Goal: Information Seeking & Learning: Check status

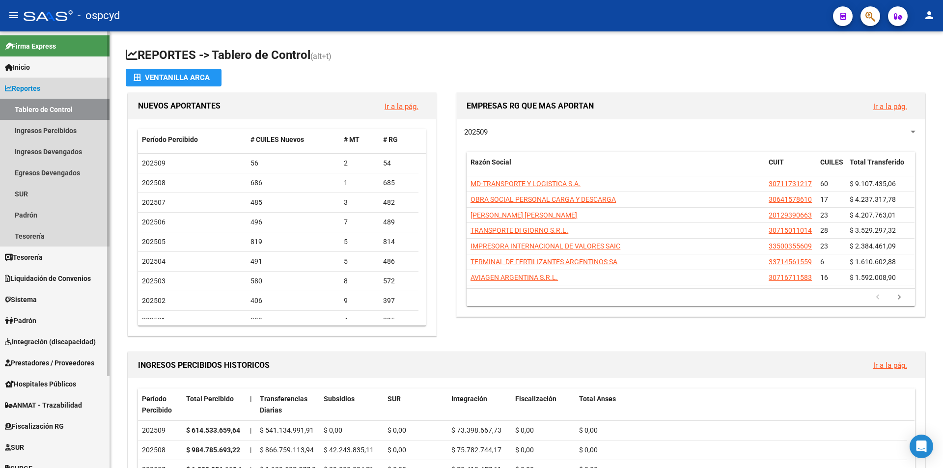
click at [34, 90] on span "Reportes" at bounding box center [22, 88] width 35 height 11
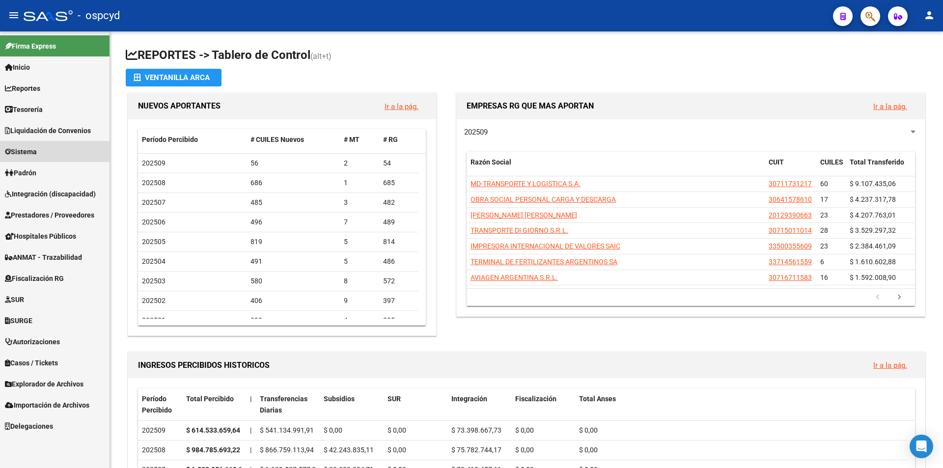
click at [32, 148] on span "Sistema" at bounding box center [21, 151] width 32 height 11
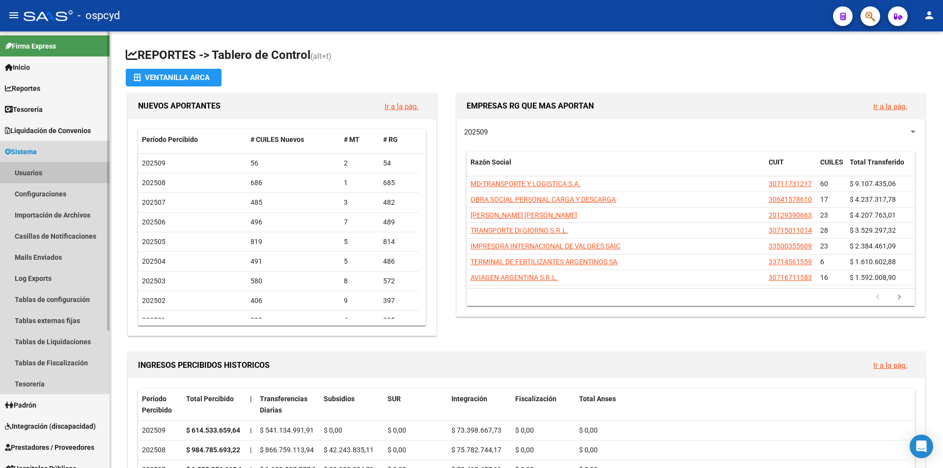
click at [41, 169] on link "Usuarios" at bounding box center [55, 172] width 110 height 21
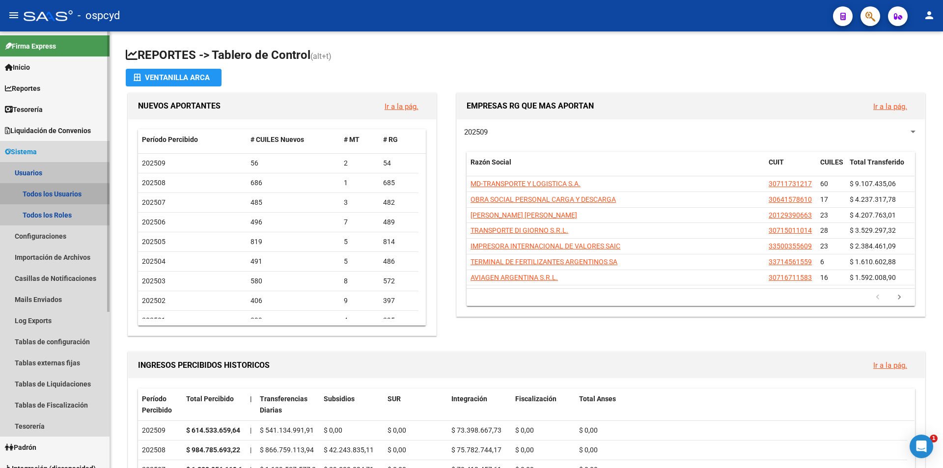
click at [42, 191] on link "Todos los Usuarios" at bounding box center [55, 193] width 110 height 21
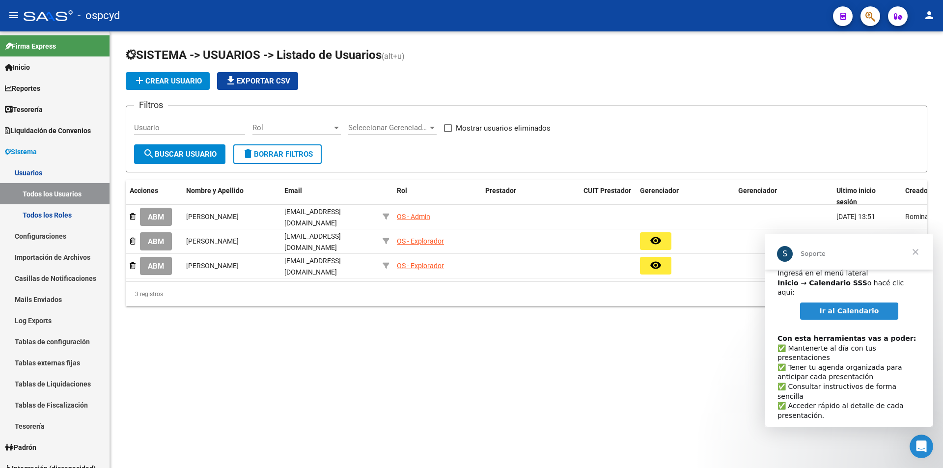
scroll to position [51, 0]
click at [626, 373] on mat-sidenav-content "SISTEMA -> USUARIOS -> Listado de Usuarios (alt+u) add Crear Usuario file_downl…" at bounding box center [526, 249] width 833 height 437
click at [866, 306] on span "Ir al Calendario" at bounding box center [849, 310] width 59 height 8
click at [921, 253] on span "Cerrar" at bounding box center [915, 251] width 35 height 35
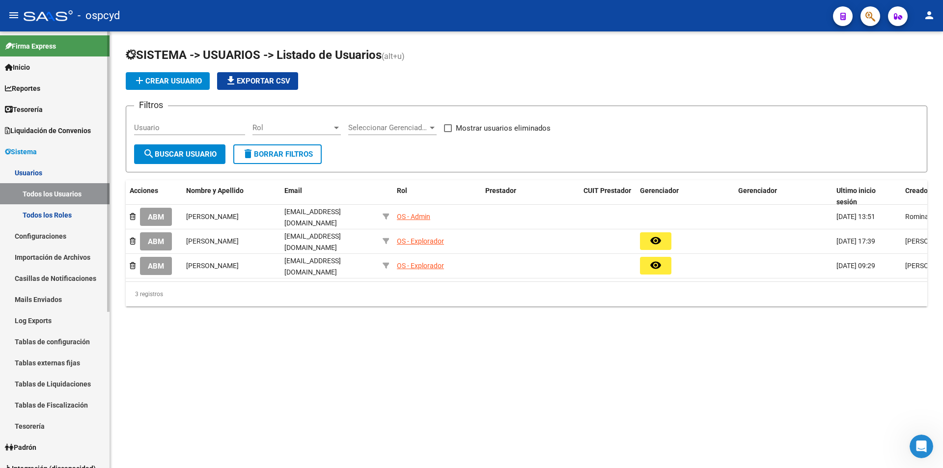
click at [38, 131] on span "Liquidación de Convenios" at bounding box center [48, 130] width 86 height 11
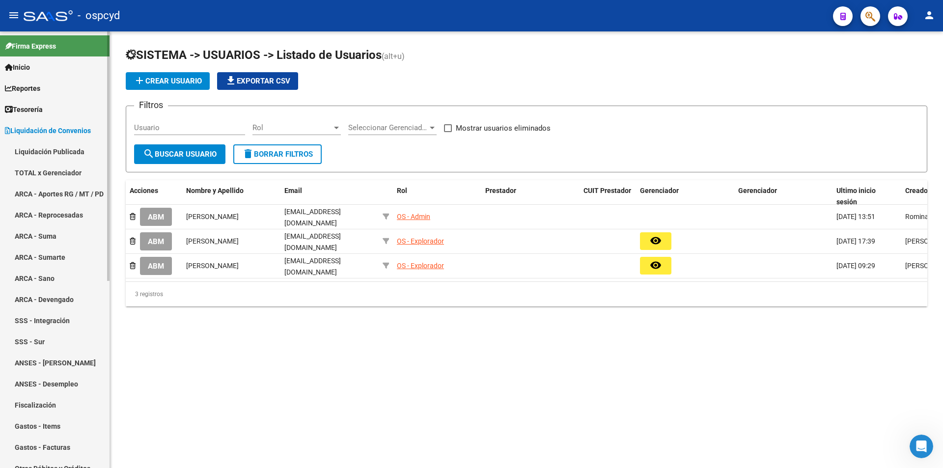
click at [38, 168] on link "TOTAL x Gerenciador" at bounding box center [55, 172] width 110 height 21
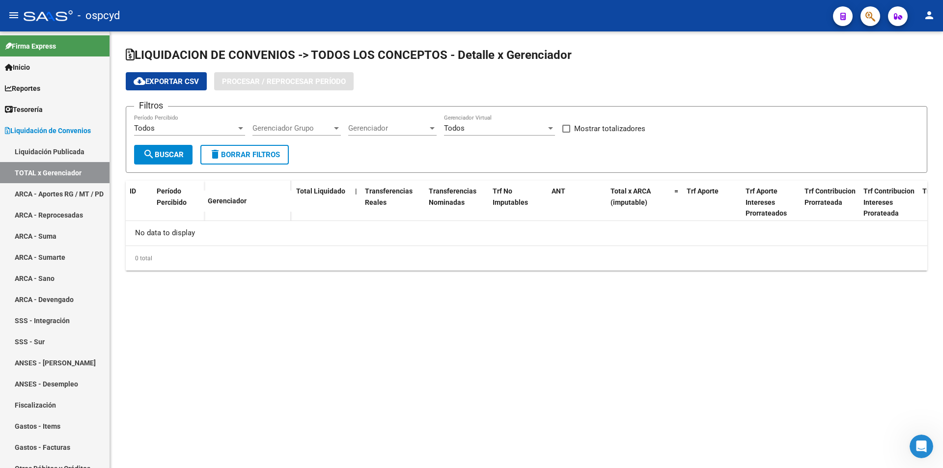
checkbox input "true"
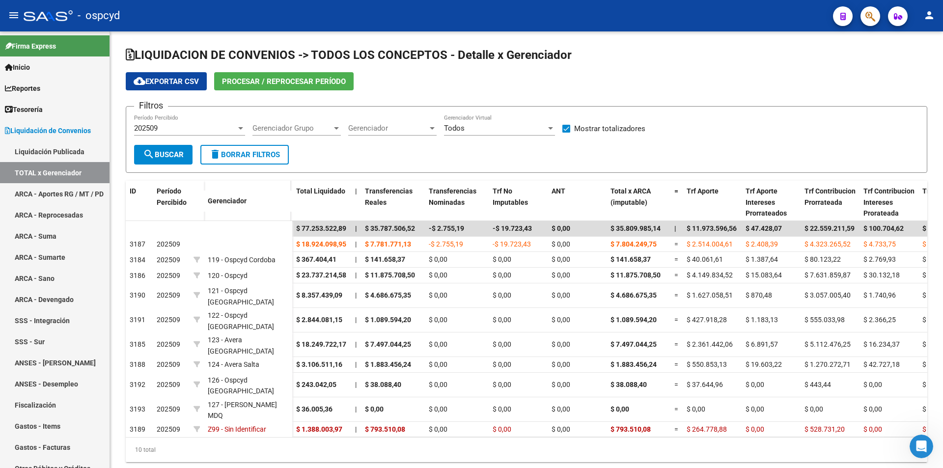
click at [291, 82] on span "Procesar / Reprocesar período" at bounding box center [284, 81] width 124 height 9
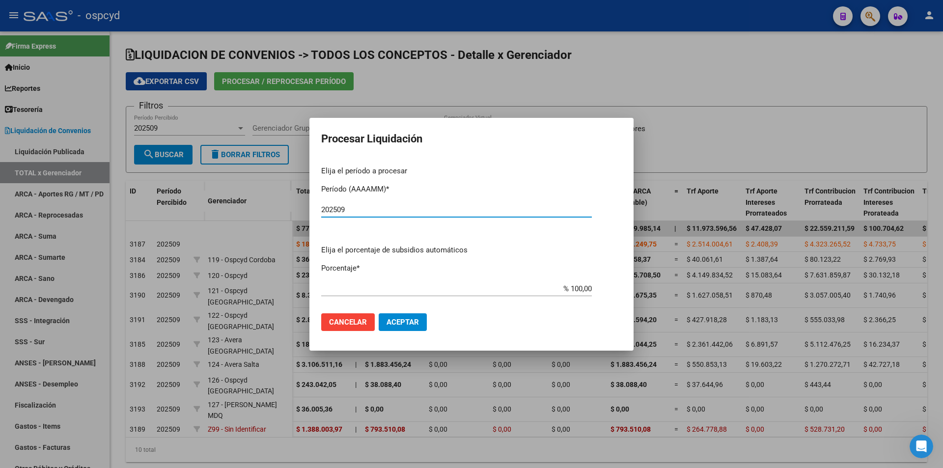
type input "202509"
click at [397, 319] on span "Aceptar" at bounding box center [403, 322] width 32 height 9
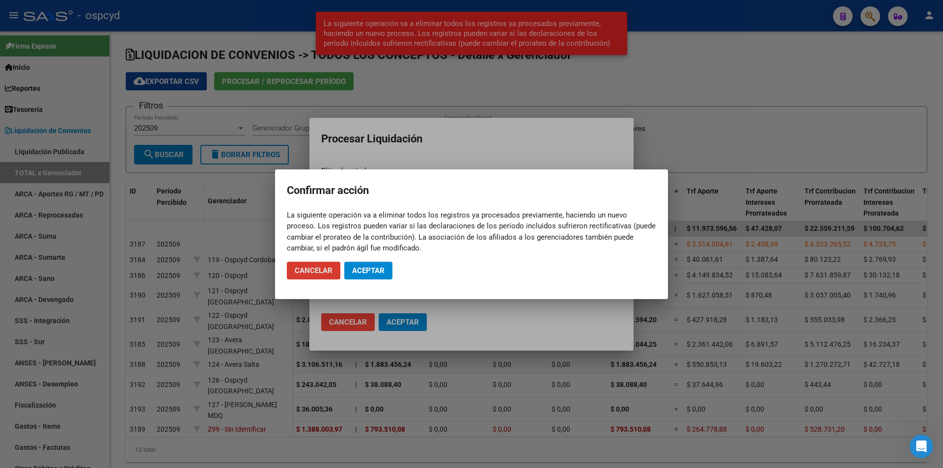
click at [360, 268] on span "Aceptar" at bounding box center [368, 270] width 32 height 9
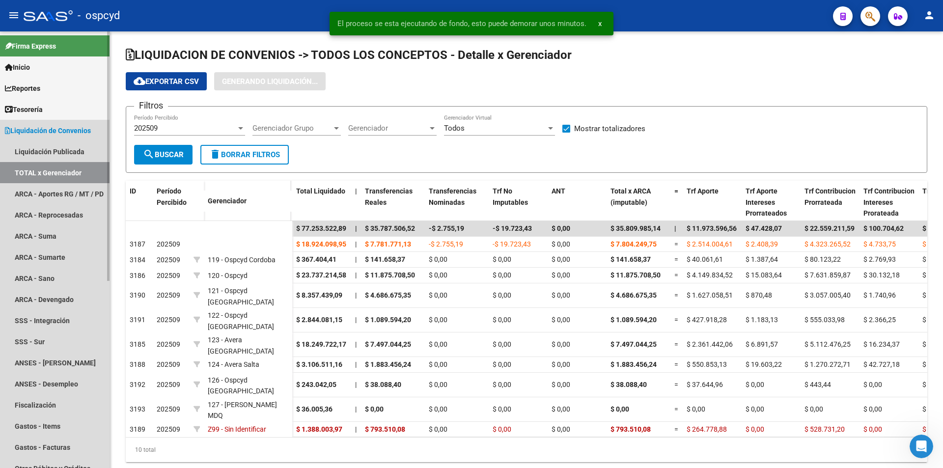
click at [45, 129] on span "Liquidación de Convenios" at bounding box center [48, 130] width 86 height 11
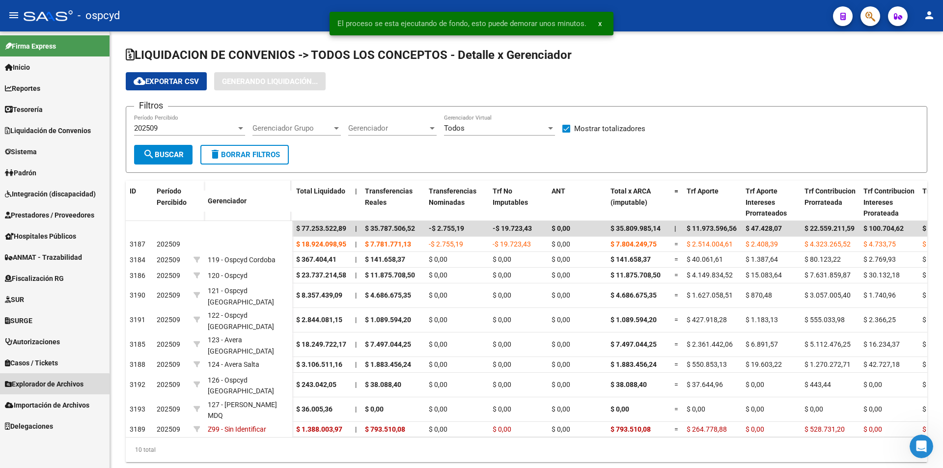
click at [49, 388] on span "Explorador de Archivos" at bounding box center [44, 384] width 79 height 11
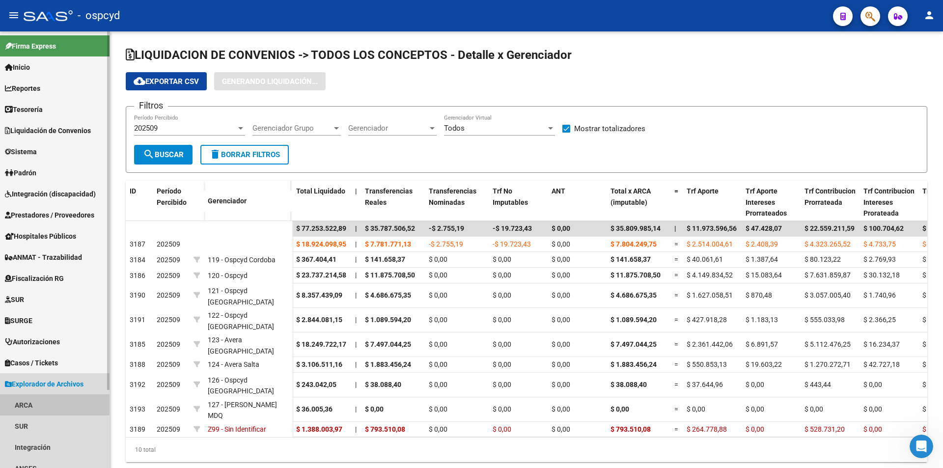
click at [48, 401] on link "ARCA" at bounding box center [55, 404] width 110 height 21
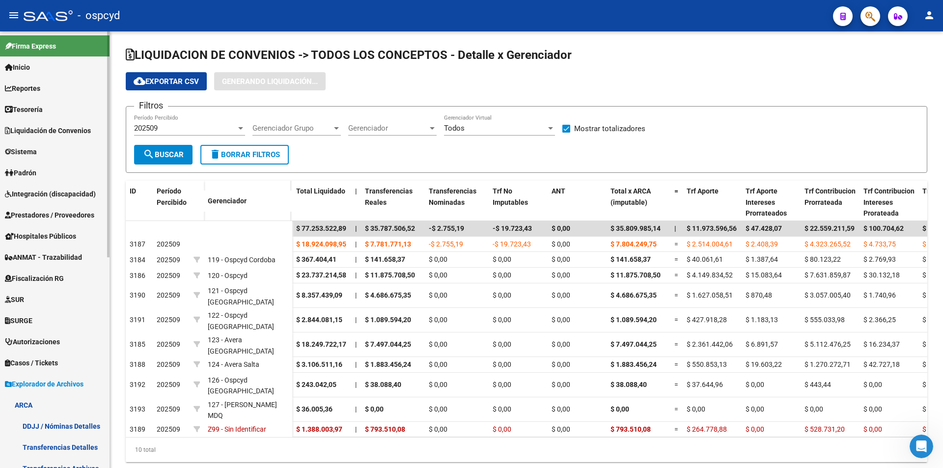
click at [47, 409] on link "ARCA" at bounding box center [55, 404] width 110 height 21
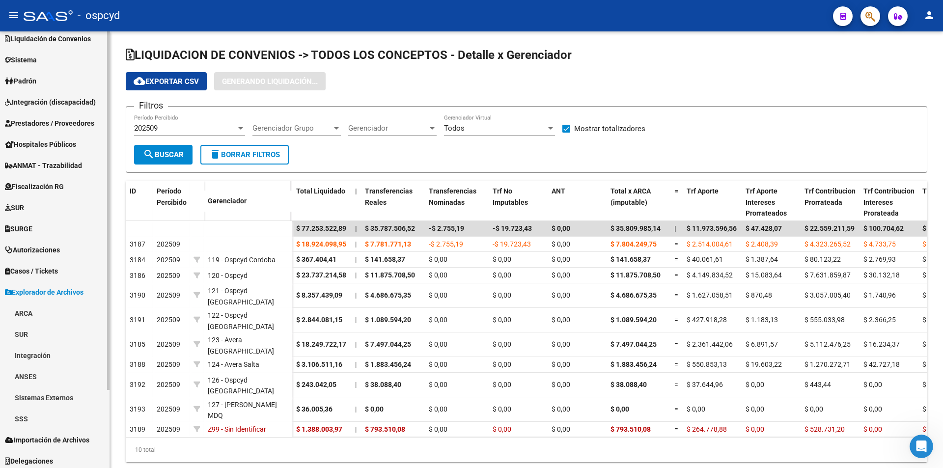
scroll to position [95, 0]
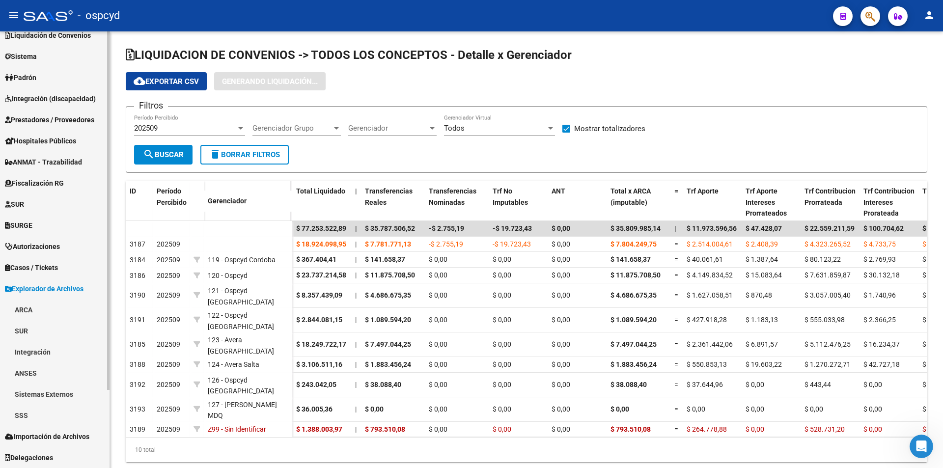
click at [50, 291] on span "Explorador de Archivos" at bounding box center [44, 288] width 79 height 11
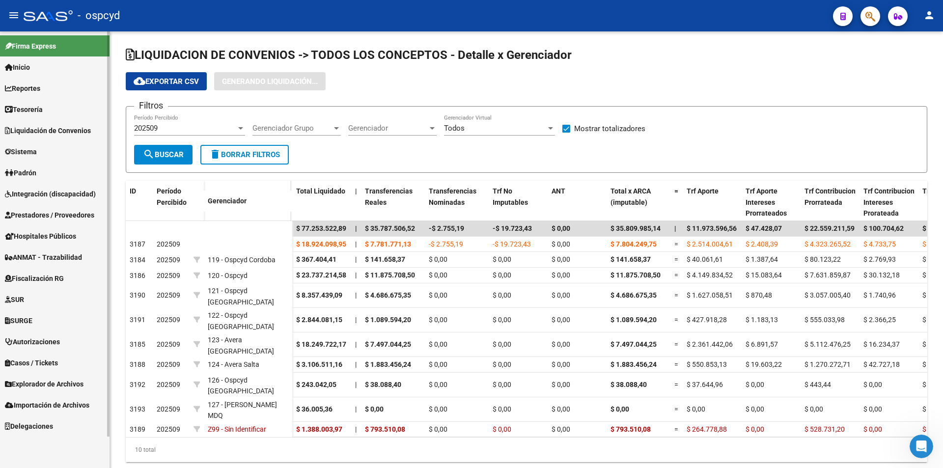
scroll to position [0, 0]
click at [43, 391] on link "Explorador de Archivos" at bounding box center [55, 383] width 110 height 21
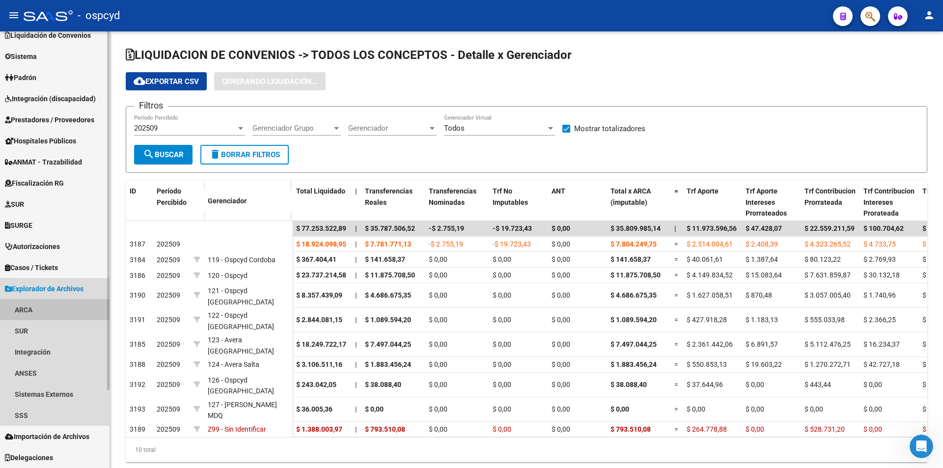
click at [31, 313] on link "ARCA" at bounding box center [55, 309] width 110 height 21
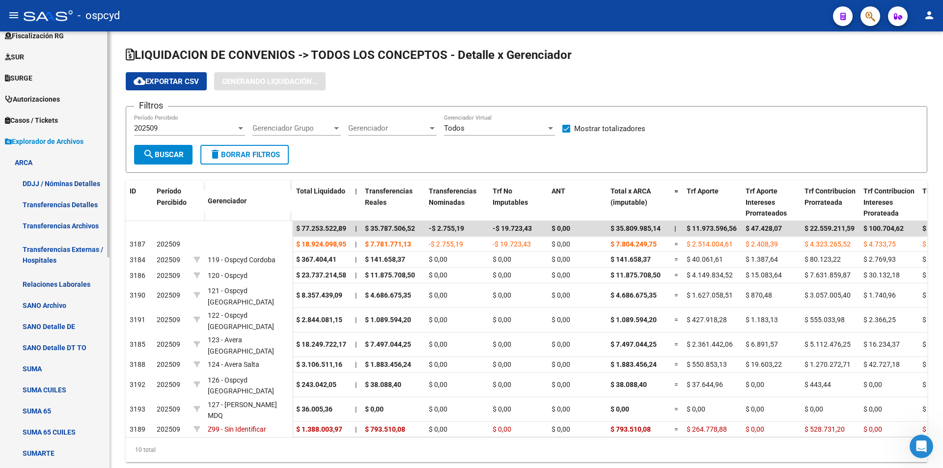
scroll to position [341, 0]
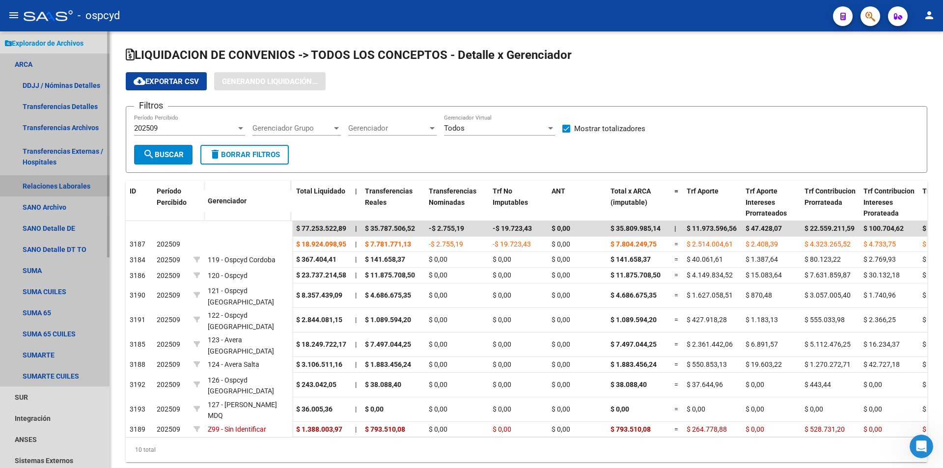
click at [52, 182] on link "Relaciones Laborales" at bounding box center [55, 185] width 110 height 21
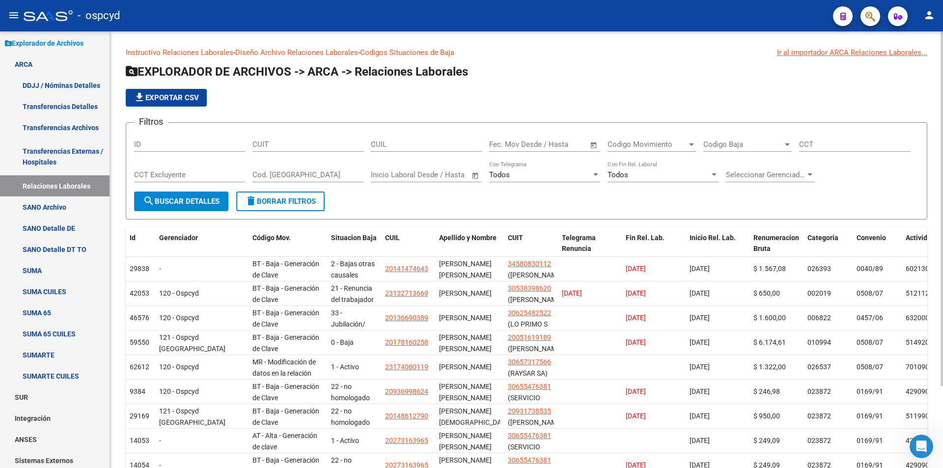
click at [274, 140] on input "CUIT" at bounding box center [308, 144] width 111 height 9
paste input "30-70881472-1"
type input "30-70881472-1"
click at [225, 206] on button "search Buscar Detalles" at bounding box center [181, 202] width 94 height 20
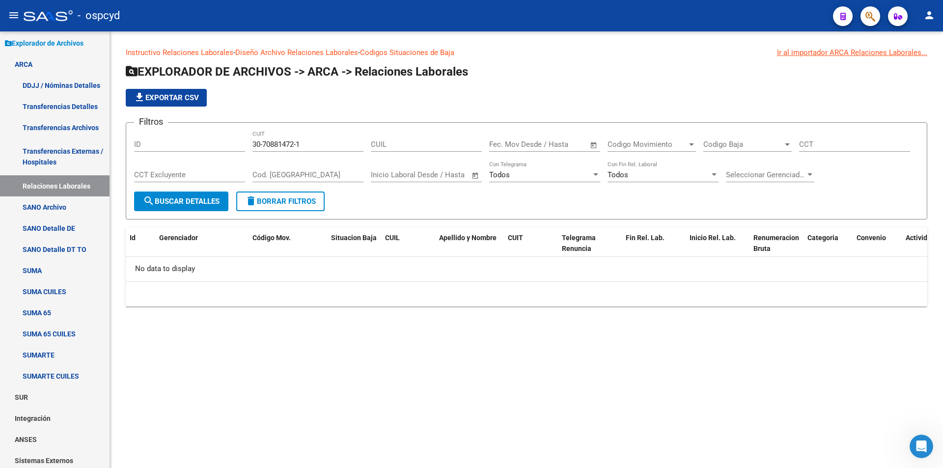
click at [205, 199] on span "search Buscar Detalles" at bounding box center [181, 201] width 77 height 9
click at [593, 146] on span "Open calendar" at bounding box center [594, 145] width 24 height 24
click at [606, 173] on button "Previous month" at bounding box center [603, 173] width 20 height 20
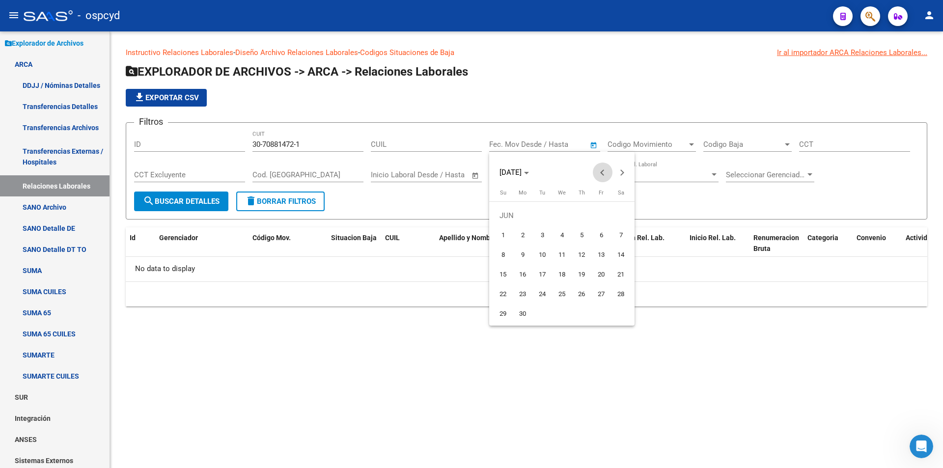
click at [606, 173] on button "Previous month" at bounding box center [603, 173] width 20 height 20
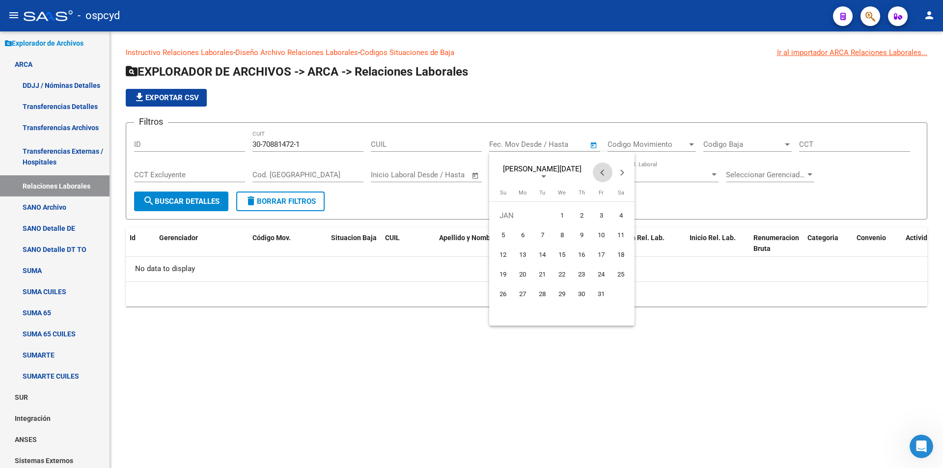
click at [606, 173] on button "Previous month" at bounding box center [603, 173] width 20 height 20
click at [601, 213] on span "1" at bounding box center [601, 216] width 18 height 18
type input "01/11/2024"
click at [620, 172] on button "Next month" at bounding box center [623, 173] width 20 height 20
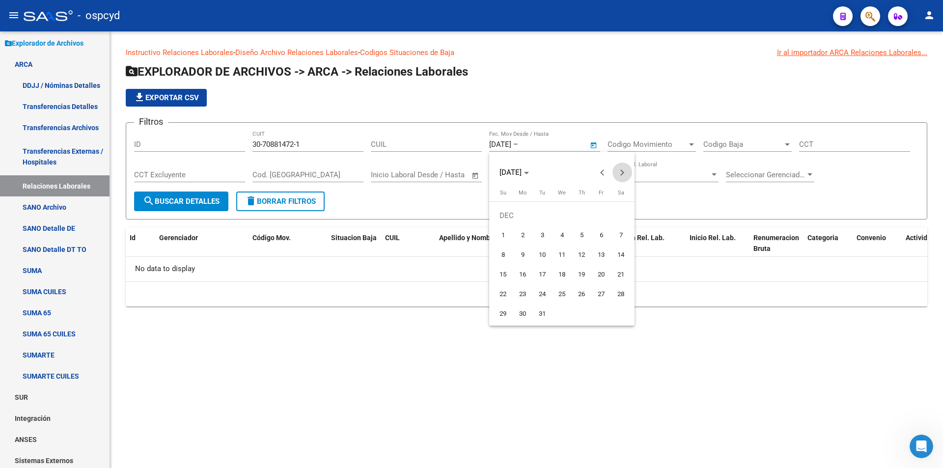
click at [620, 172] on button "Next month" at bounding box center [623, 173] width 20 height 20
click at [619, 172] on button "Next month" at bounding box center [623, 173] width 20 height 20
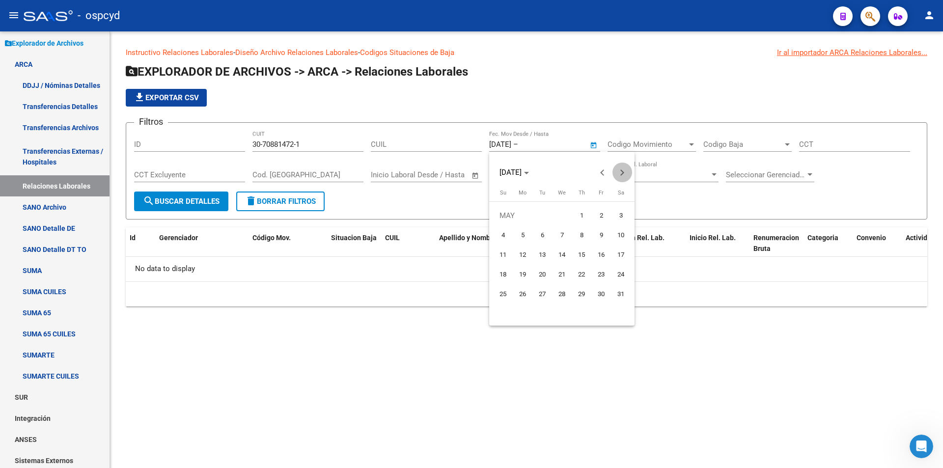
click at [619, 172] on button "Next month" at bounding box center [623, 173] width 20 height 20
click at [618, 172] on button "Next month" at bounding box center [623, 173] width 20 height 20
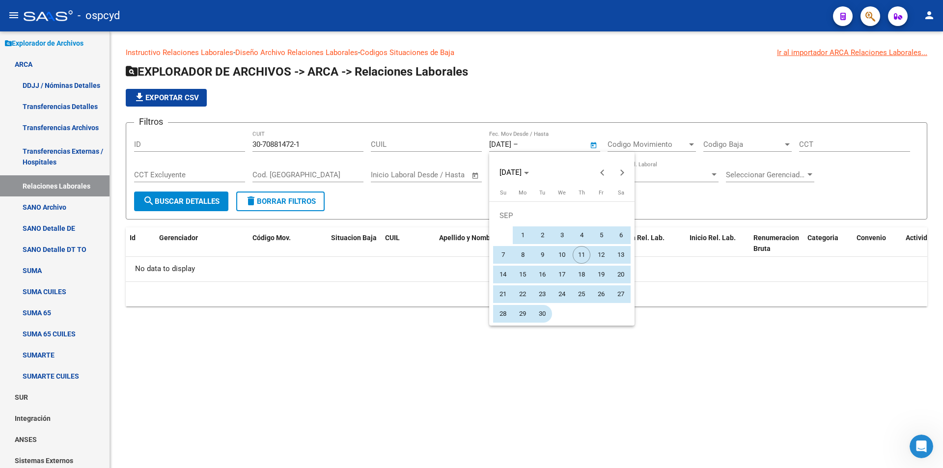
click at [545, 309] on span "30" at bounding box center [542, 314] width 18 height 18
type input "30/09/2025"
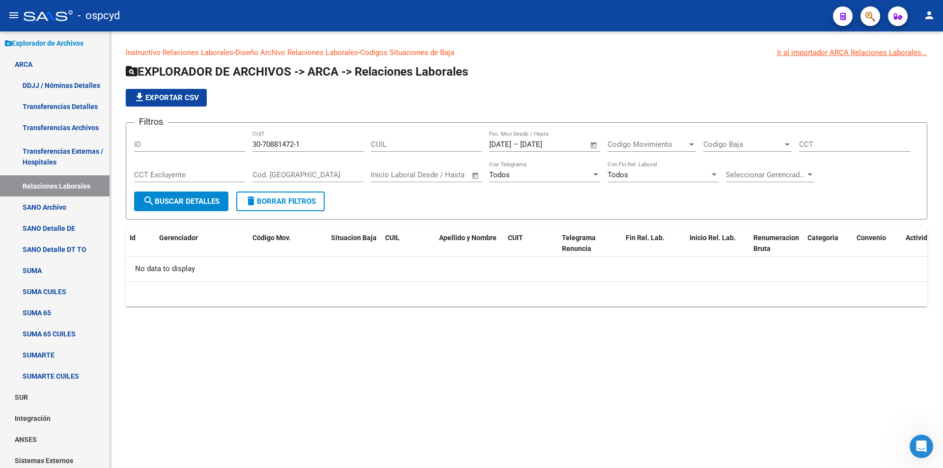
click at [202, 201] on span "search Buscar Detalles" at bounding box center [181, 201] width 77 height 9
click at [396, 151] on div "CUIL" at bounding box center [426, 141] width 111 height 21
click at [397, 145] on input "CUIL" at bounding box center [426, 144] width 111 height 9
paste input "20-44052071-6"
type input "20-44052071-6"
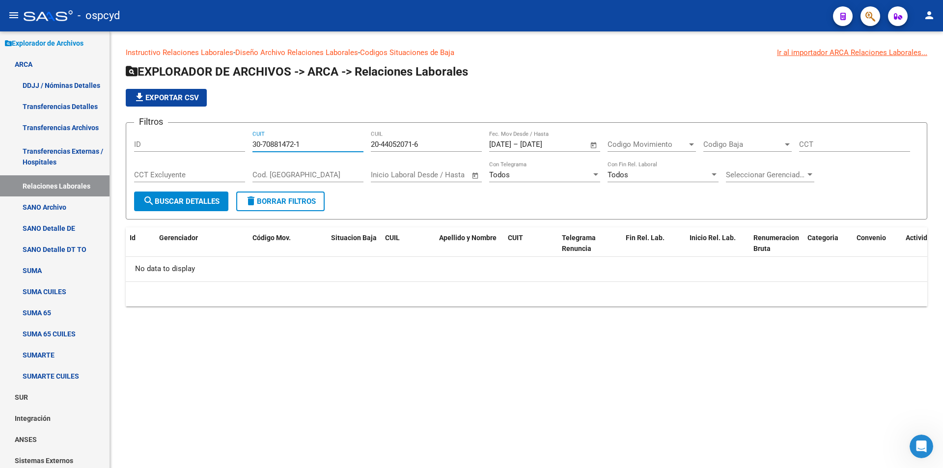
drag, startPoint x: 339, startPoint y: 143, endPoint x: 224, endPoint y: 150, distance: 115.6
click at [225, 149] on div "Filtros ID 30-70881472-1 CUIT 20-44052071-6 CUIL 01/11/2024 01/11/2024 – 30/09/…" at bounding box center [526, 161] width 785 height 61
click at [197, 198] on span "search Buscar Detalles" at bounding box center [181, 201] width 77 height 9
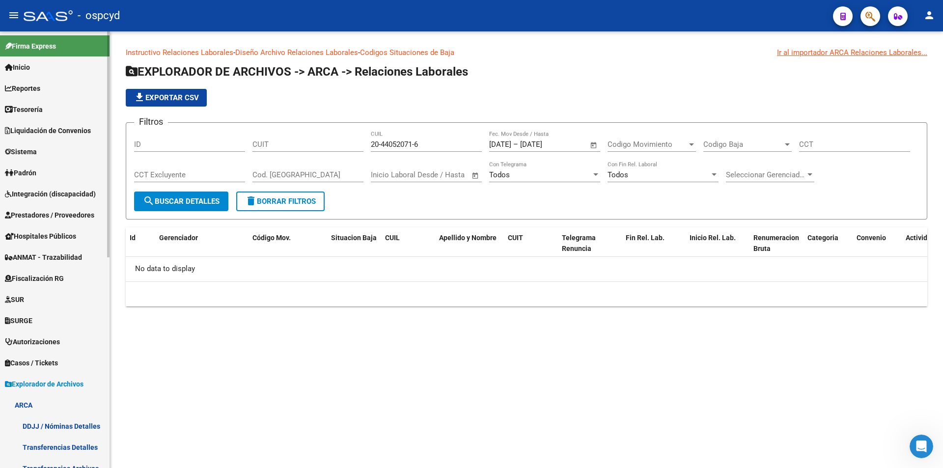
click at [42, 107] on span "Tesorería" at bounding box center [24, 109] width 38 height 11
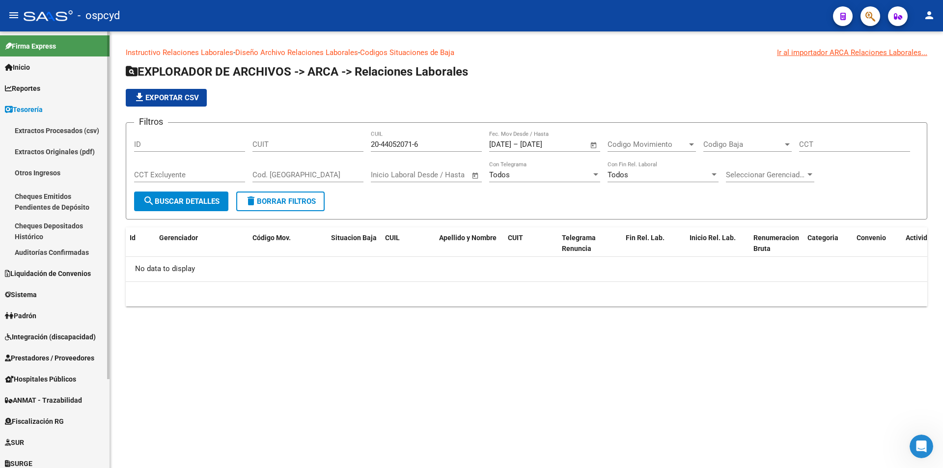
click at [39, 105] on span "Tesorería" at bounding box center [24, 109] width 38 height 11
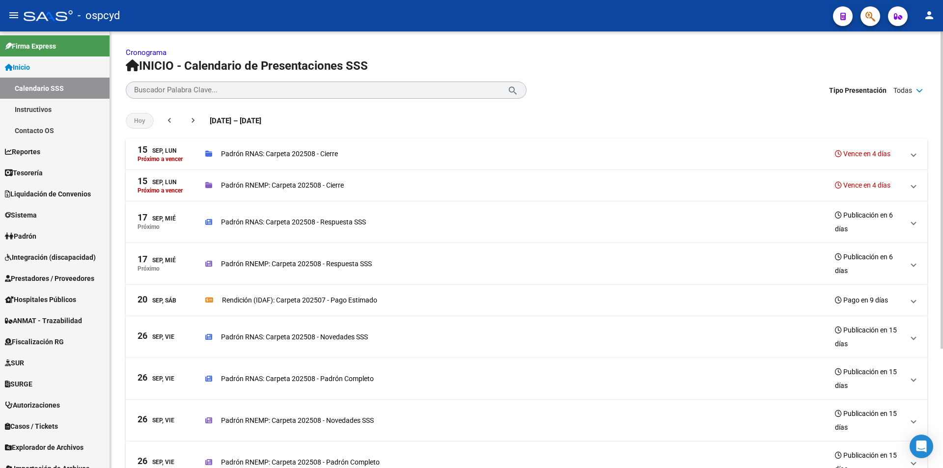
click at [314, 184] on p "Padrón RNEMP: Carpeta 202508 - Cierre" at bounding box center [282, 185] width 123 height 11
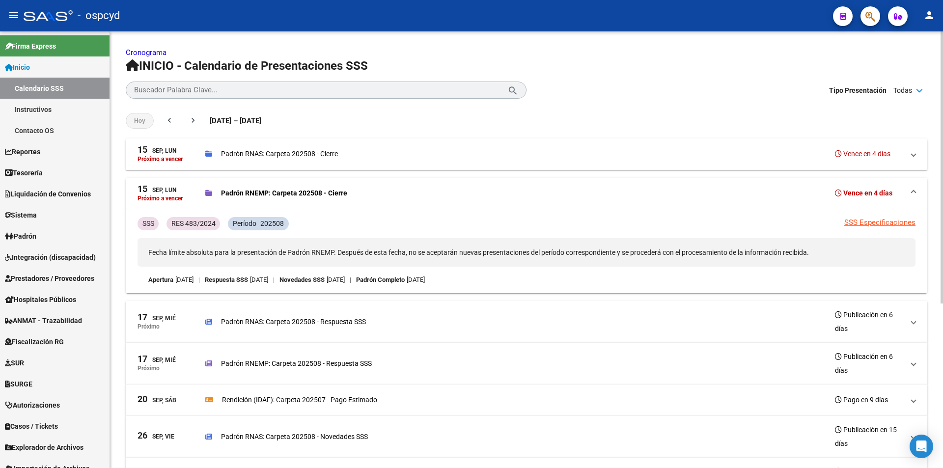
click at [336, 196] on p "Padrón RNEMP: Carpeta 202508 - Cierre" at bounding box center [284, 193] width 126 height 11
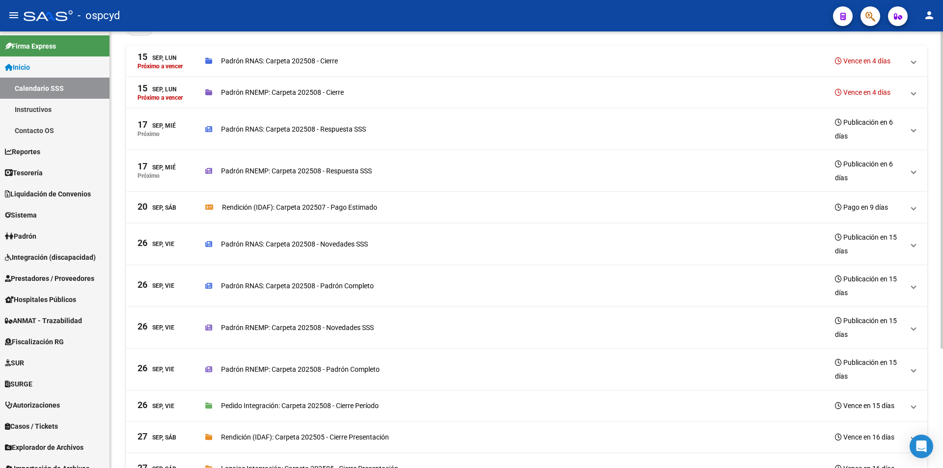
scroll to position [98, 0]
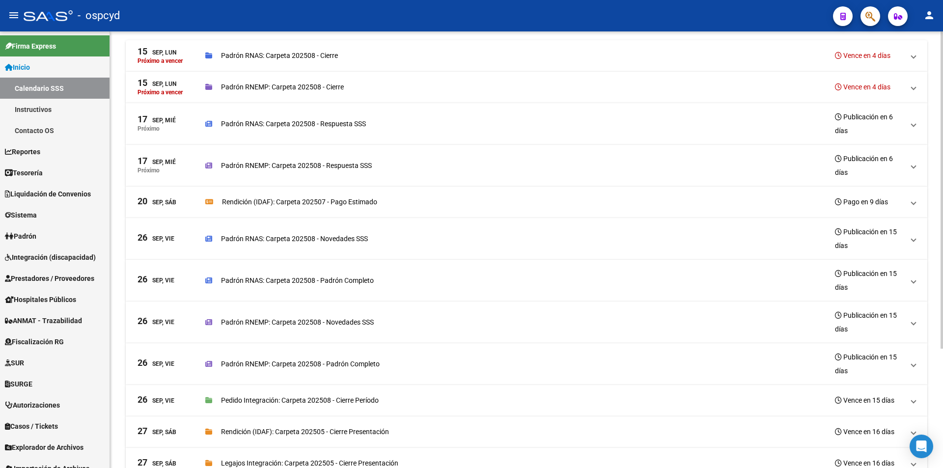
click at [310, 205] on p "Rendición (IDAF): Carpeta 202507 - Pago Estimado" at bounding box center [299, 201] width 155 height 11
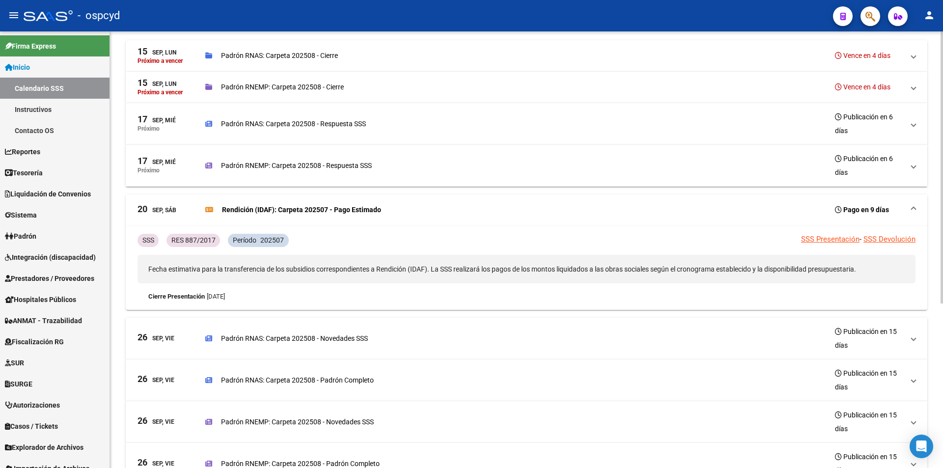
click at [310, 205] on p "Rendición (IDAF): Carpeta 202507 - Pago Estimado" at bounding box center [301, 209] width 159 height 11
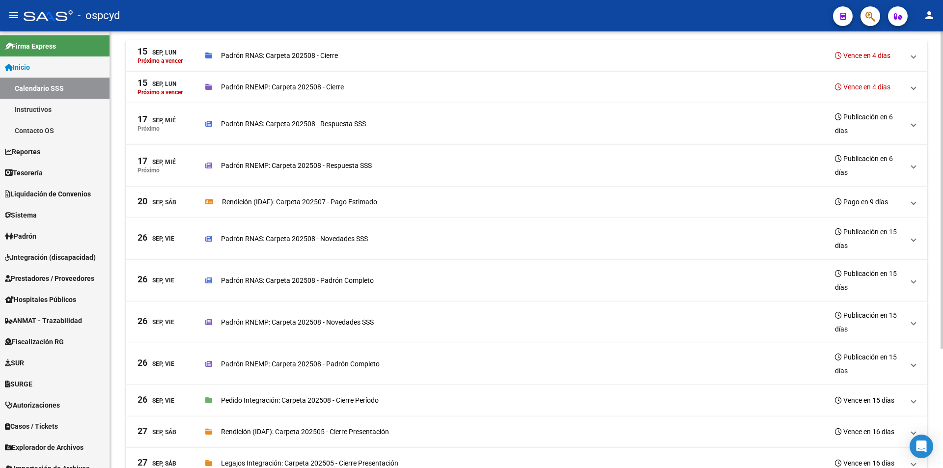
click at [310, 205] on p "Rendición (IDAF): Carpeta 202507 - Pago Estimado" at bounding box center [299, 201] width 155 height 11
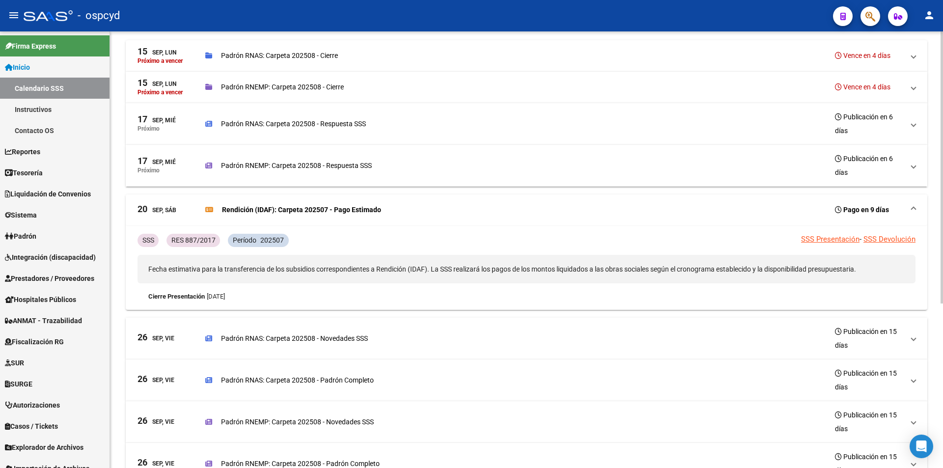
click at [310, 205] on p "Rendición (IDAF): Carpeta 202507 - Pago Estimado" at bounding box center [301, 209] width 159 height 11
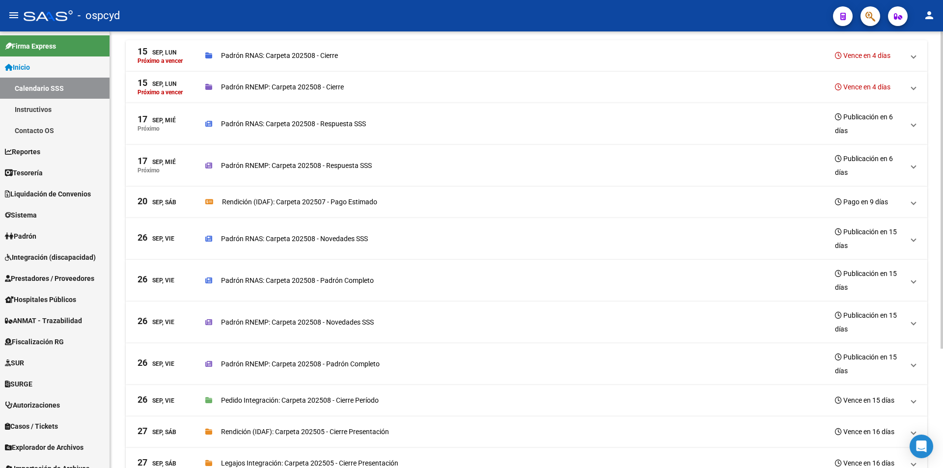
click at [310, 205] on p "Rendición (IDAF): Carpeta 202507 - Pago Estimado" at bounding box center [299, 201] width 155 height 11
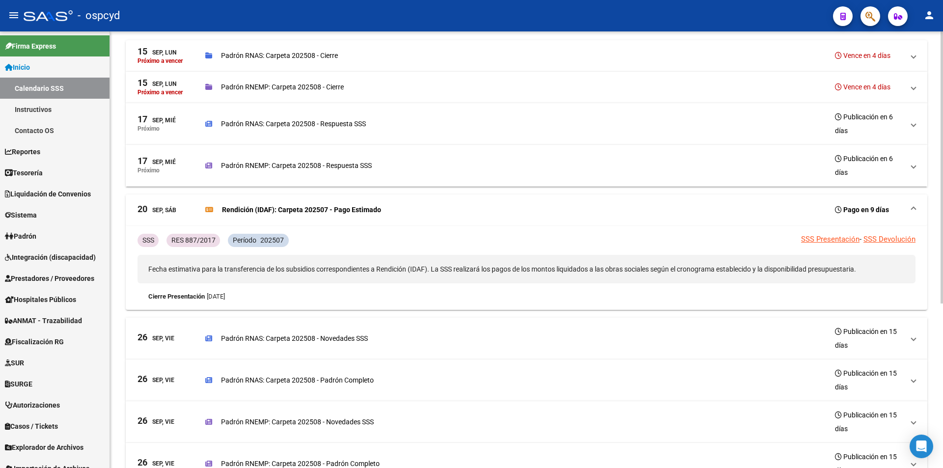
click at [379, 194] on mat-accordion "[DATE], [PERSON_NAME] a vencer Padrón RNAS: Carpeta 202508 - Cierre Vence en 4 …" at bounding box center [527, 325] width 802 height 570
click at [371, 202] on mat-expansion-panel-header "[DATE], Sáb Rendición (IDAF): Carpeta 202507 - Pago Estimado Pago en 9 días" at bounding box center [527, 210] width 802 height 31
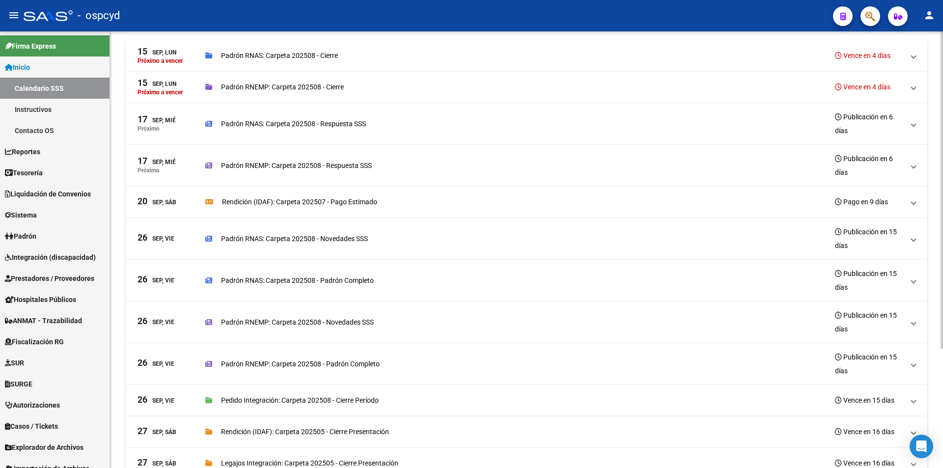
click at [363, 250] on div "Padrón RNAS: Carpeta 202508 - Novedades SSS Publicación en 15 días" at bounding box center [554, 239] width 699 height 28
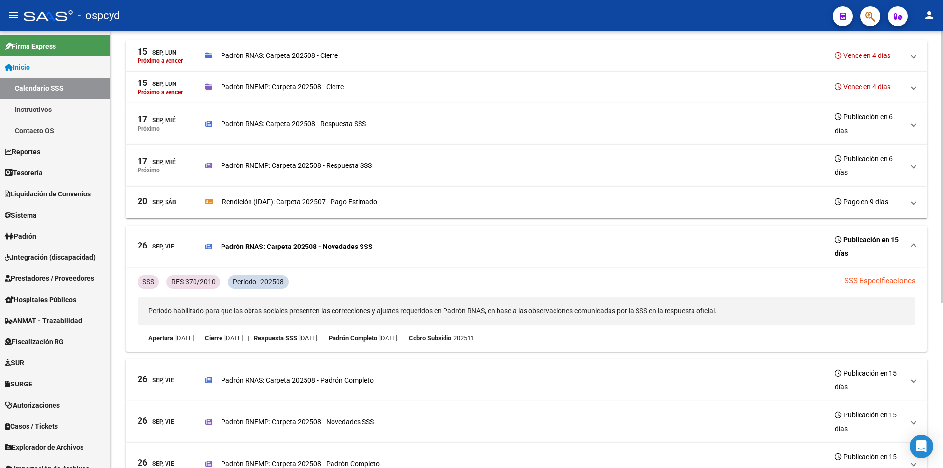
click at [363, 250] on p "Padrón RNAS: Carpeta 202508 - Novedades SSS" at bounding box center [297, 246] width 152 height 11
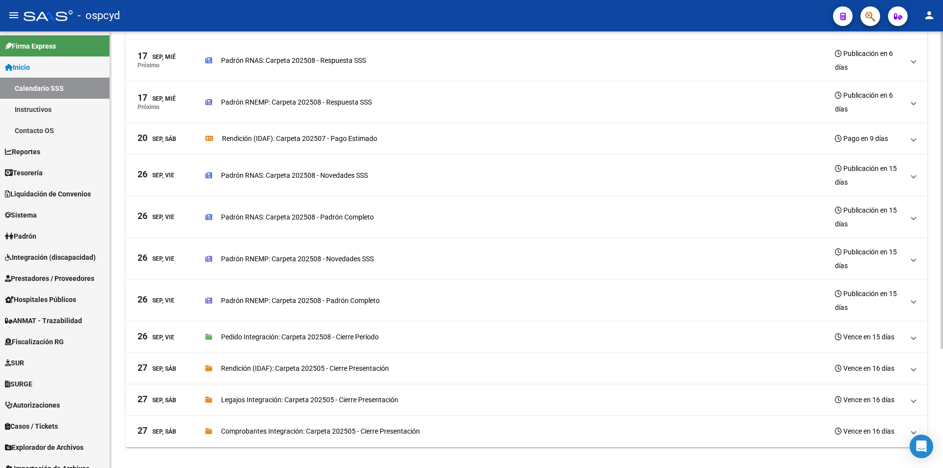
scroll to position [165, 0]
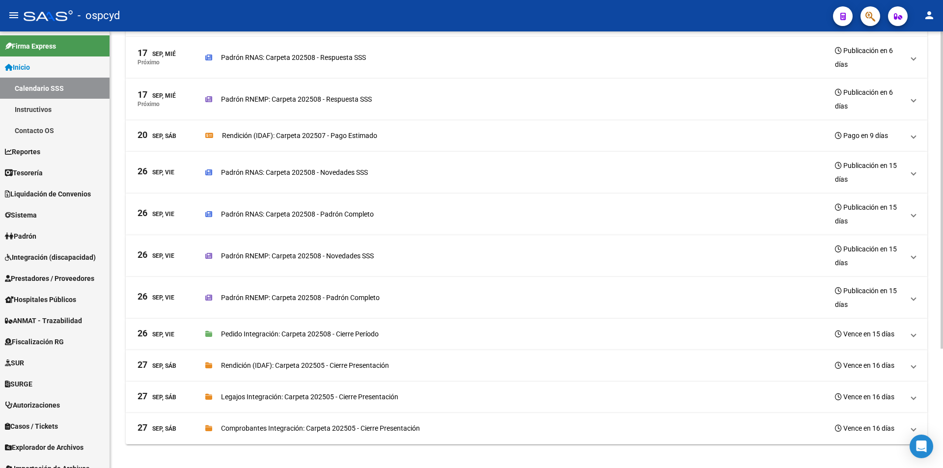
click at [348, 405] on mat-expansion-panel-header "[DATE], Sáb Legajos Integración: Carpeta 202505 - Cierre Presentación Vence en …" at bounding box center [527, 397] width 802 height 31
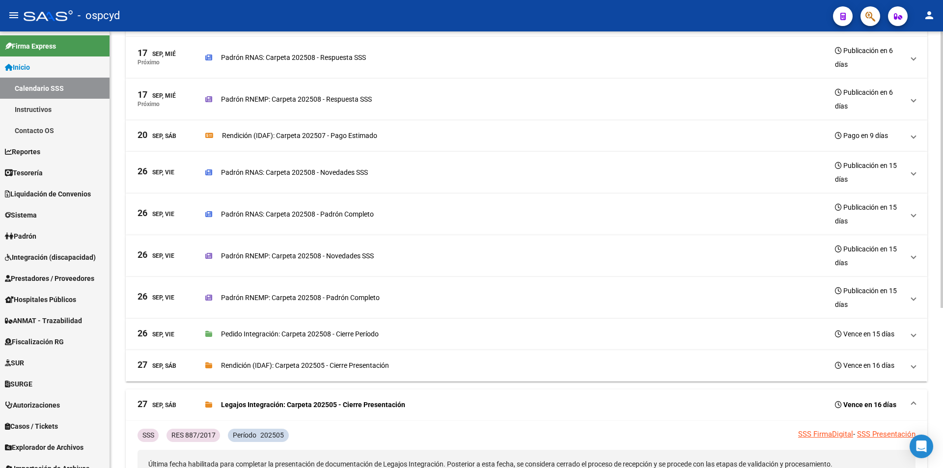
click at [348, 405] on p "Legajos Integración: Carpeta 202505 - Cierre Presentación" at bounding box center [313, 404] width 184 height 11
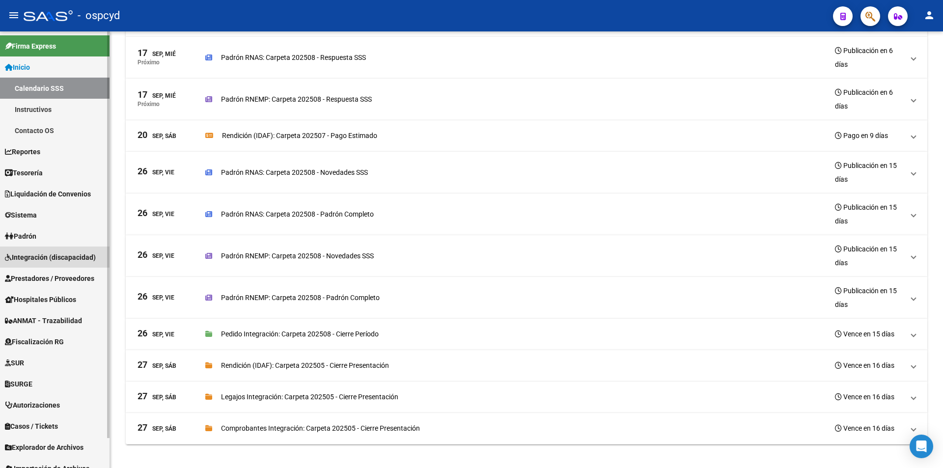
click at [64, 260] on span "Integración (discapacidad)" at bounding box center [50, 257] width 91 height 11
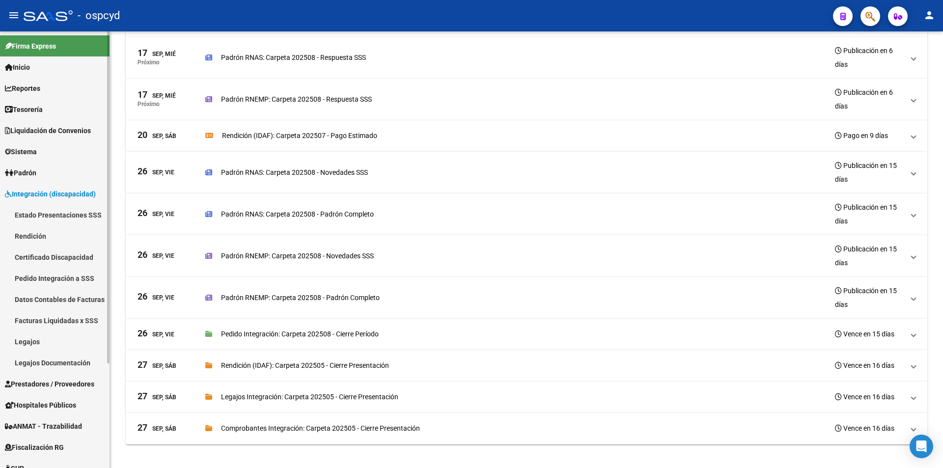
click at [69, 211] on link "Estado Presentaciones SSS" at bounding box center [55, 214] width 110 height 21
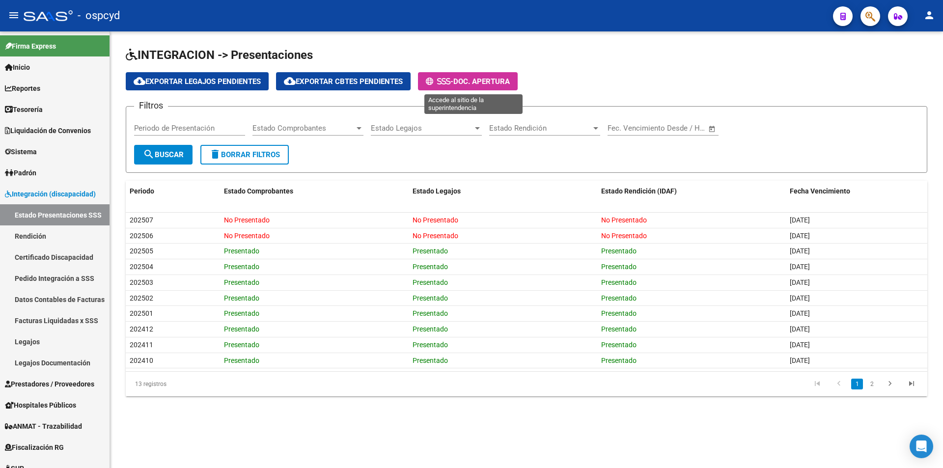
click at [465, 84] on span "Doc. Apertura" at bounding box center [481, 81] width 56 height 9
